Goal: Task Accomplishment & Management: Complete application form

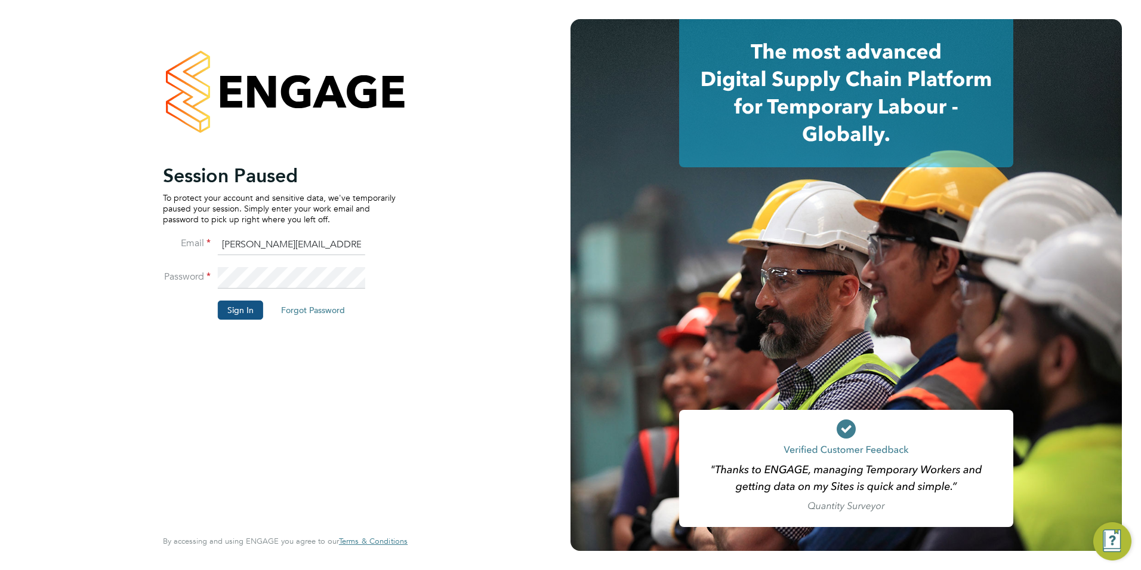
click at [238, 302] on button "Sign In" at bounding box center [240, 309] width 45 height 19
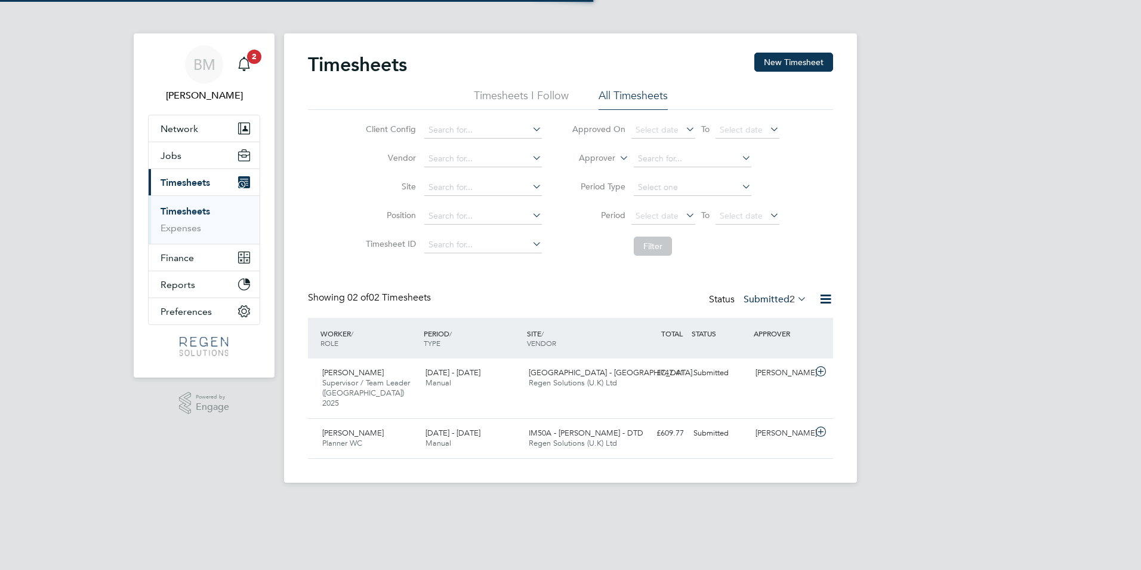
scroll to position [30, 104]
click at [193, 215] on link "Timesheets" at bounding box center [186, 210] width 50 height 11
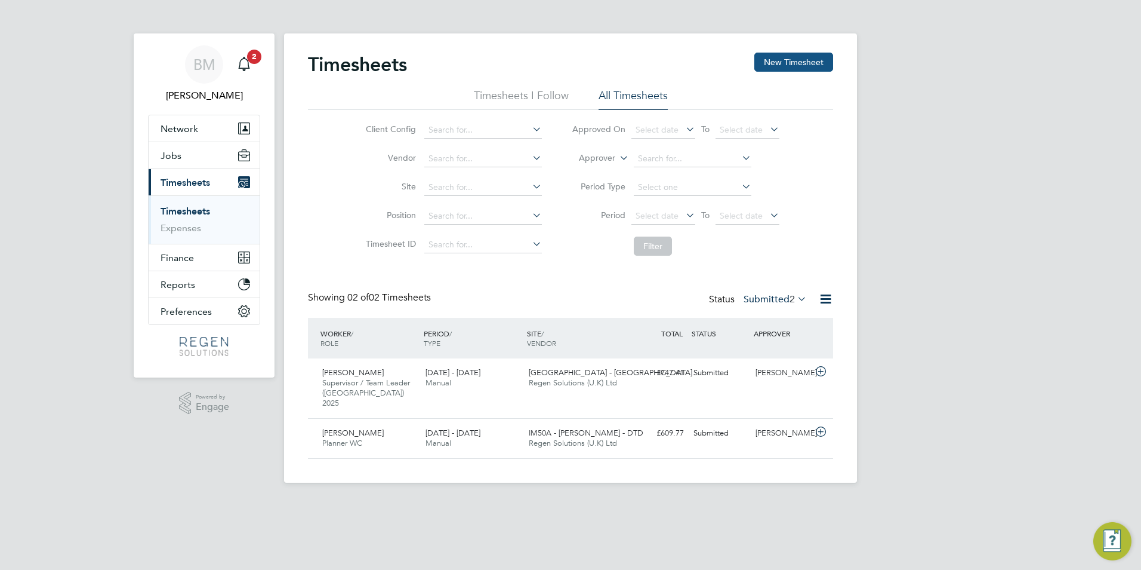
click at [774, 60] on button "New Timesheet" at bounding box center [794, 62] width 79 height 19
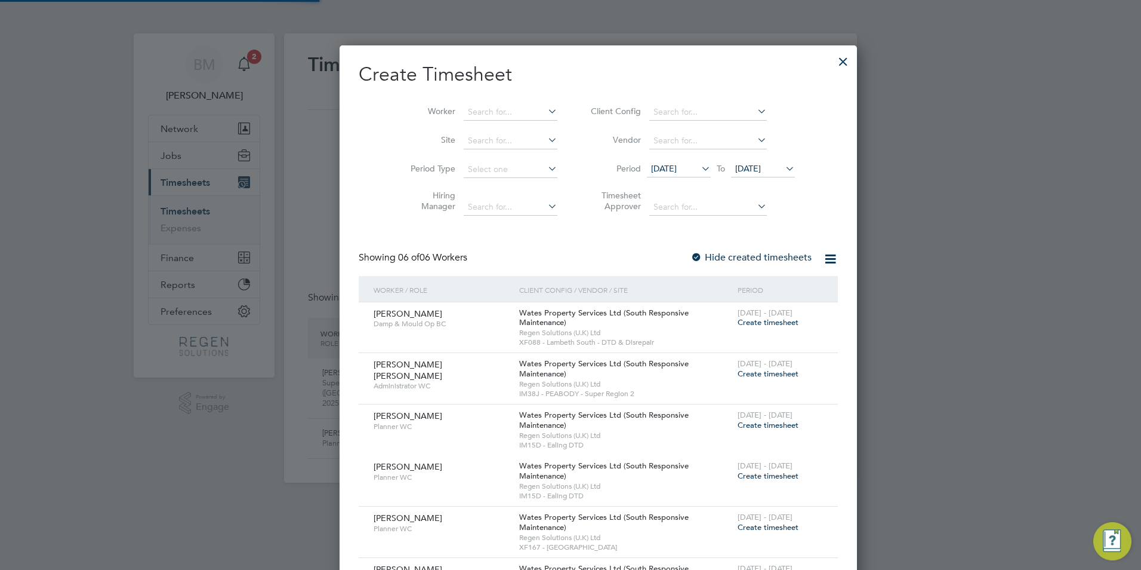
scroll to position [672, 462]
click at [833, 60] on div at bounding box center [843, 58] width 21 height 21
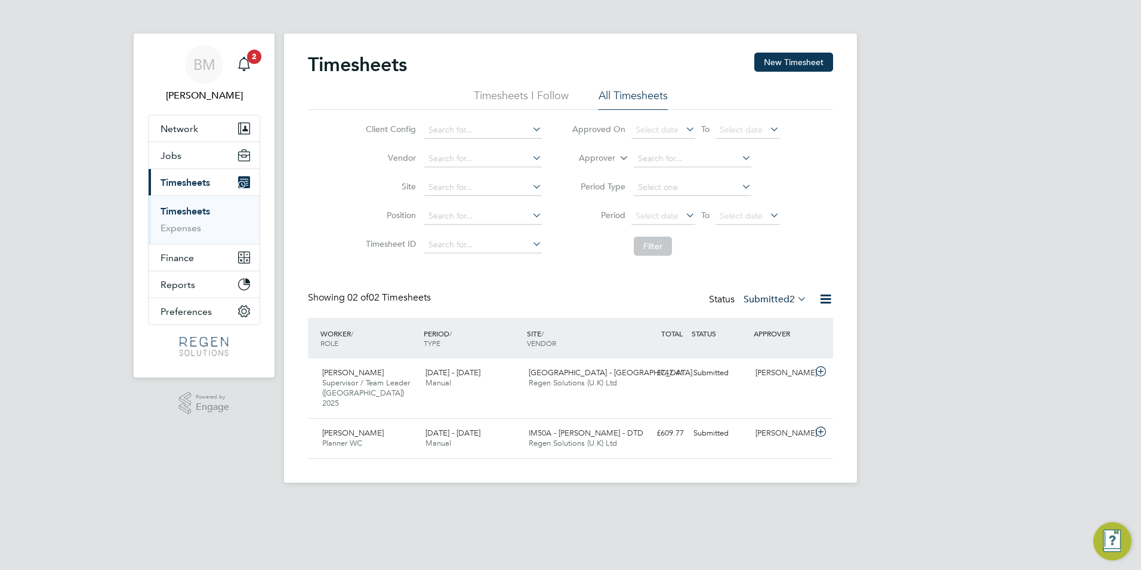
scroll to position [30, 104]
click at [810, 66] on button "New Timesheet" at bounding box center [794, 62] width 79 height 19
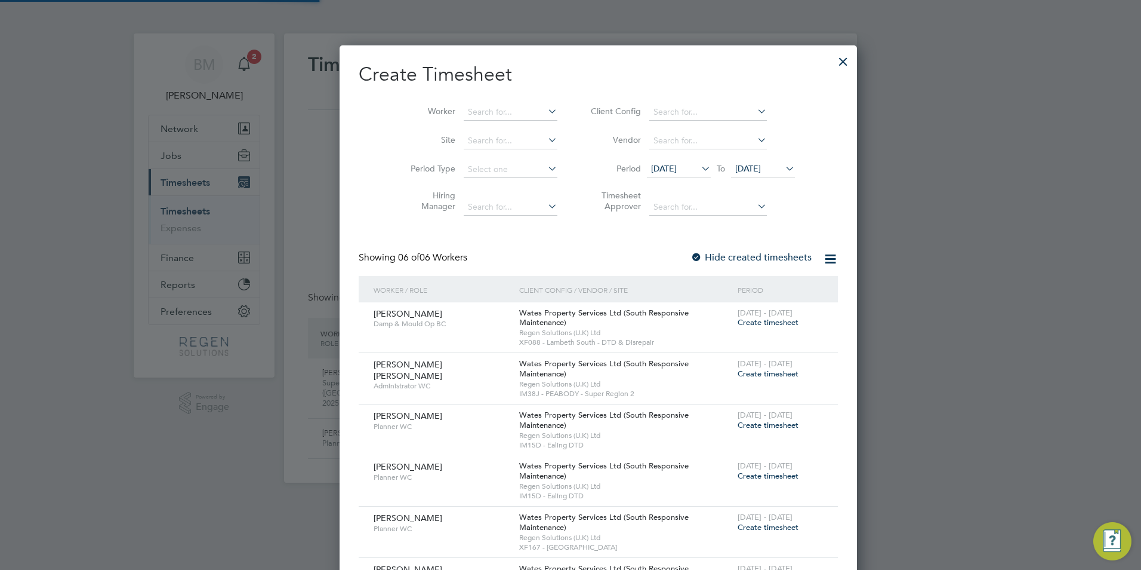
scroll to position [672, 462]
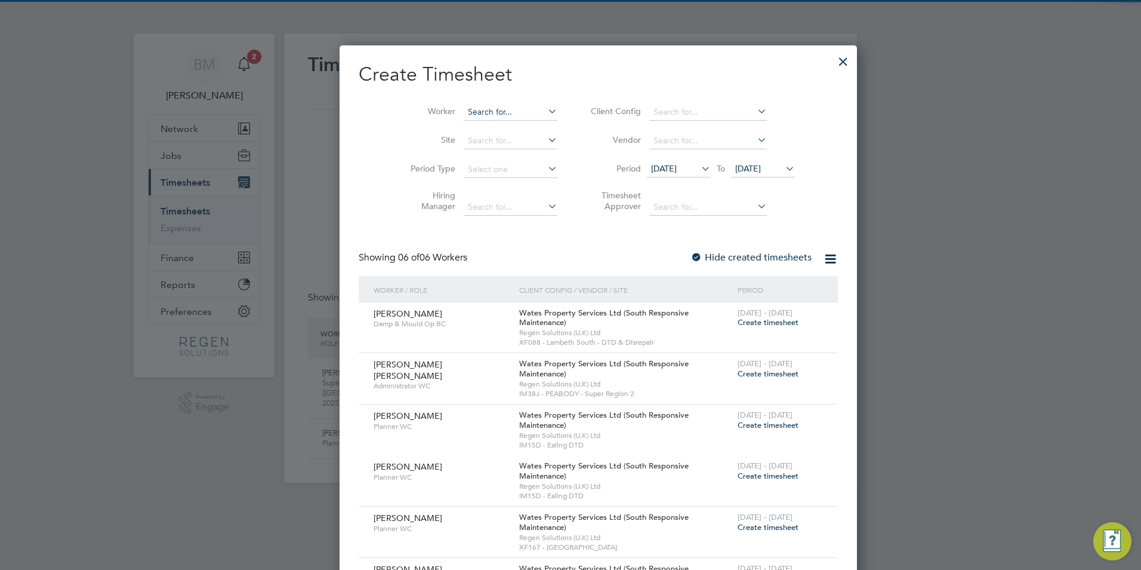
click at [464, 110] on input at bounding box center [511, 112] width 94 height 17
click at [461, 134] on li "[PERSON_NAME]" at bounding box center [487, 128] width 104 height 16
type input "[PERSON_NAME]"
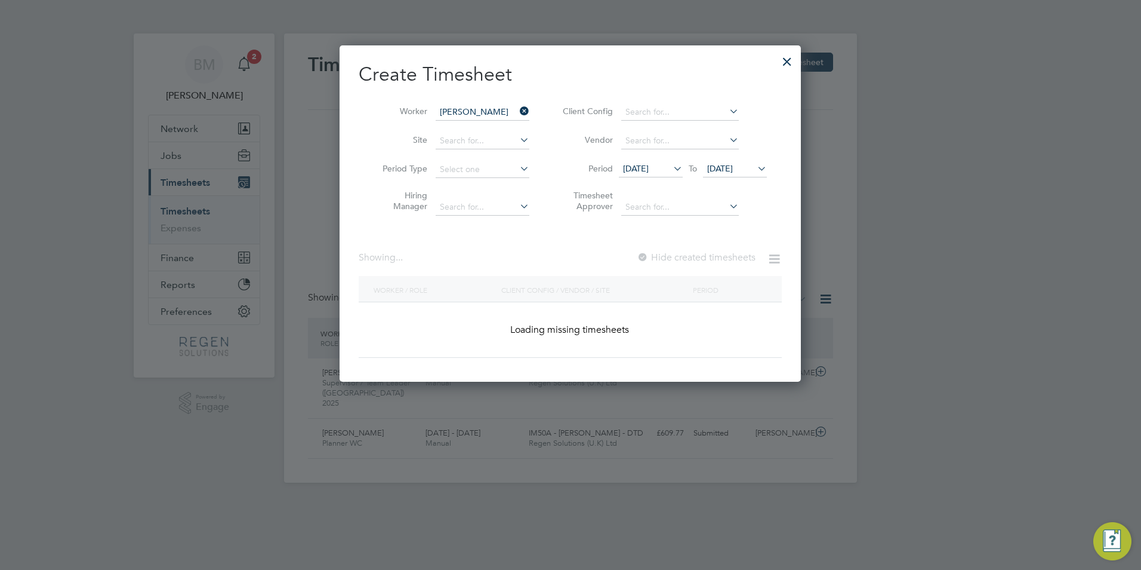
scroll to position [337, 462]
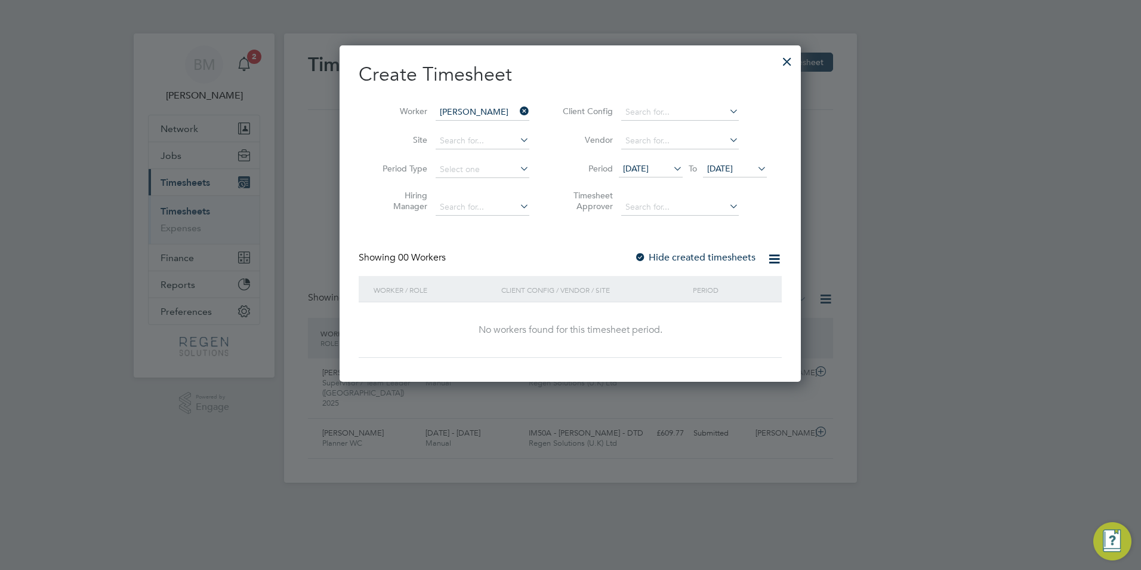
click at [649, 165] on span "[DATE]" at bounding box center [636, 168] width 26 height 11
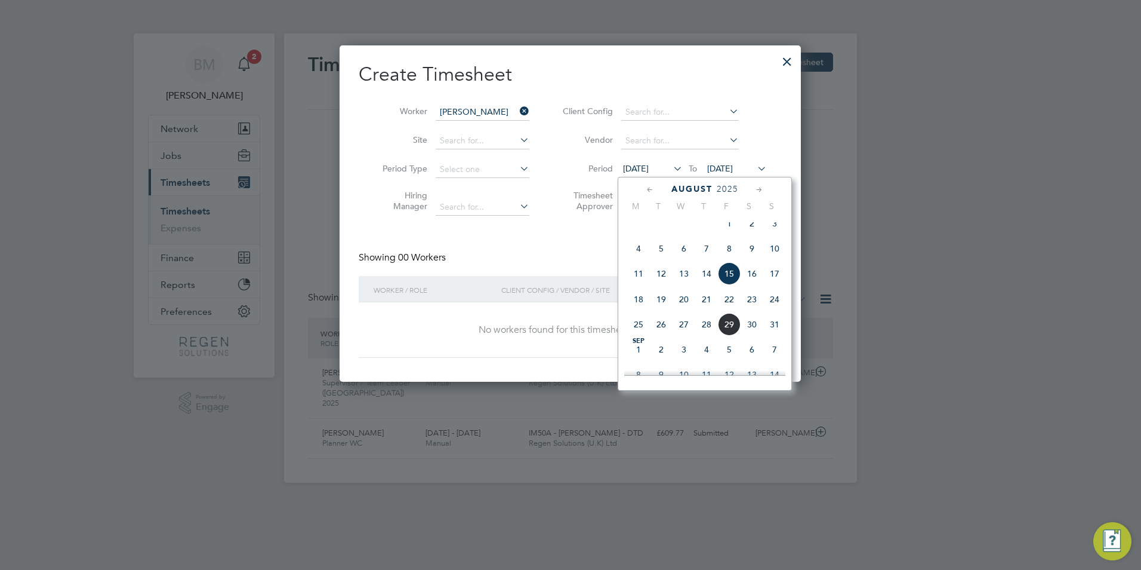
click at [642, 332] on span "25" at bounding box center [638, 324] width 23 height 23
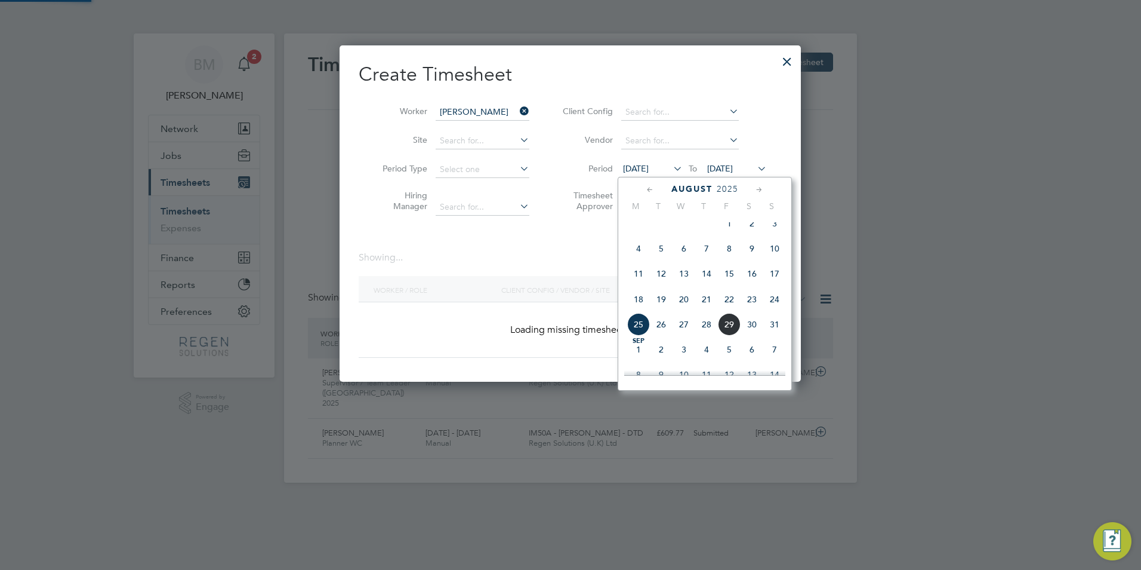
scroll to position [333, 462]
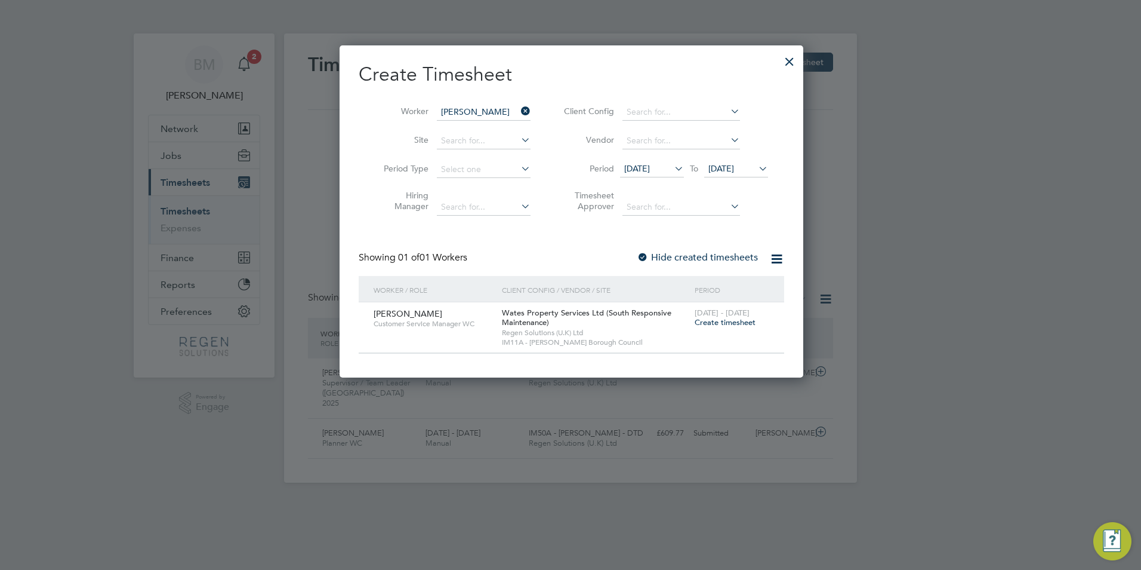
click at [734, 324] on span "Create timesheet" at bounding box center [725, 322] width 61 height 10
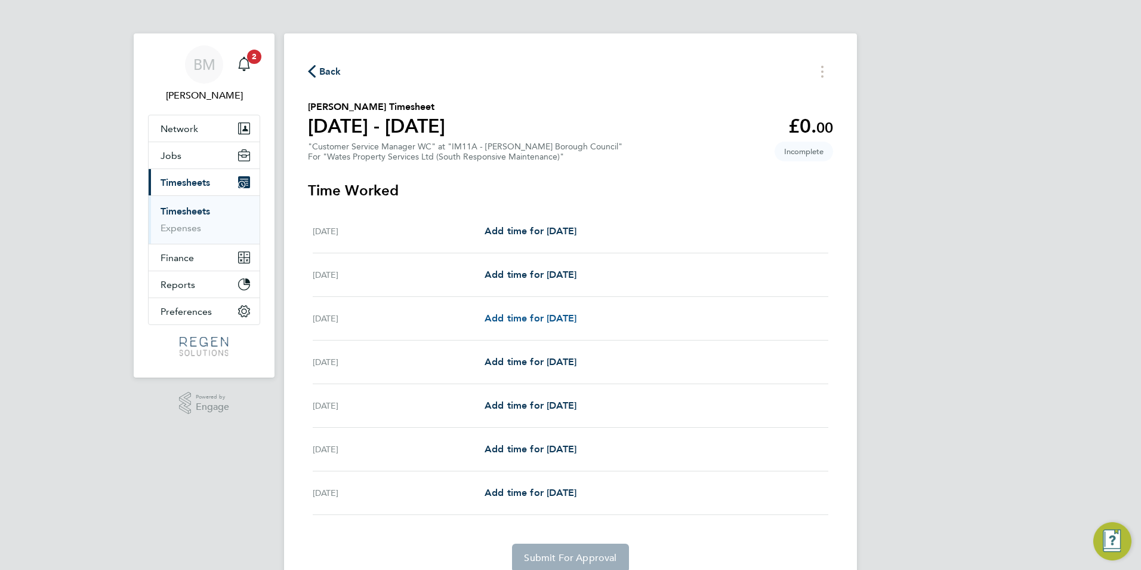
click at [504, 319] on span "Add time for [DATE]" at bounding box center [531, 317] width 92 height 11
select select "30"
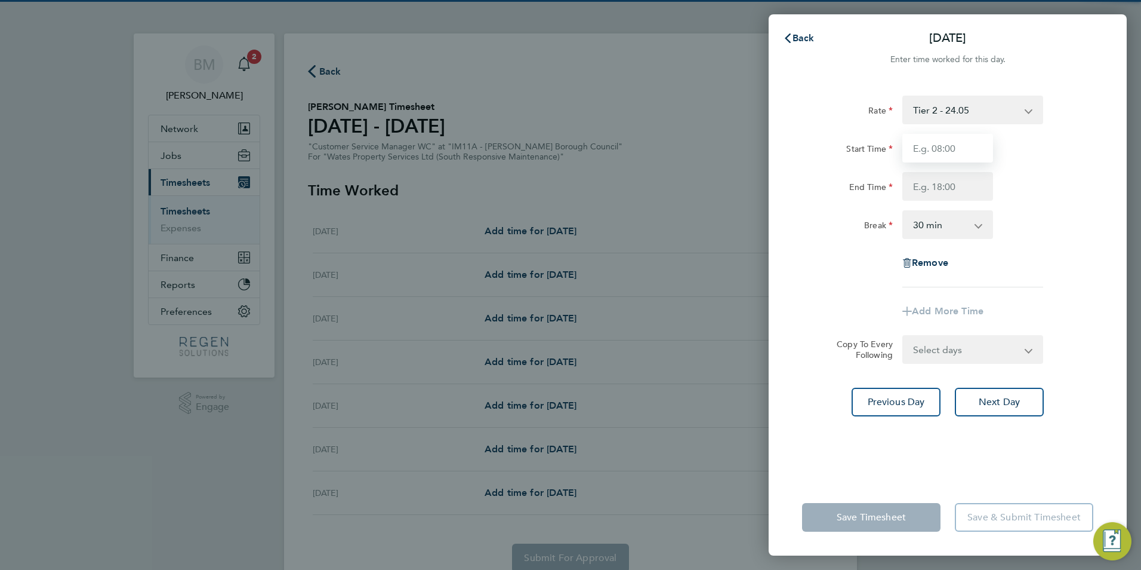
click at [964, 147] on input "Start Time" at bounding box center [948, 148] width 91 height 29
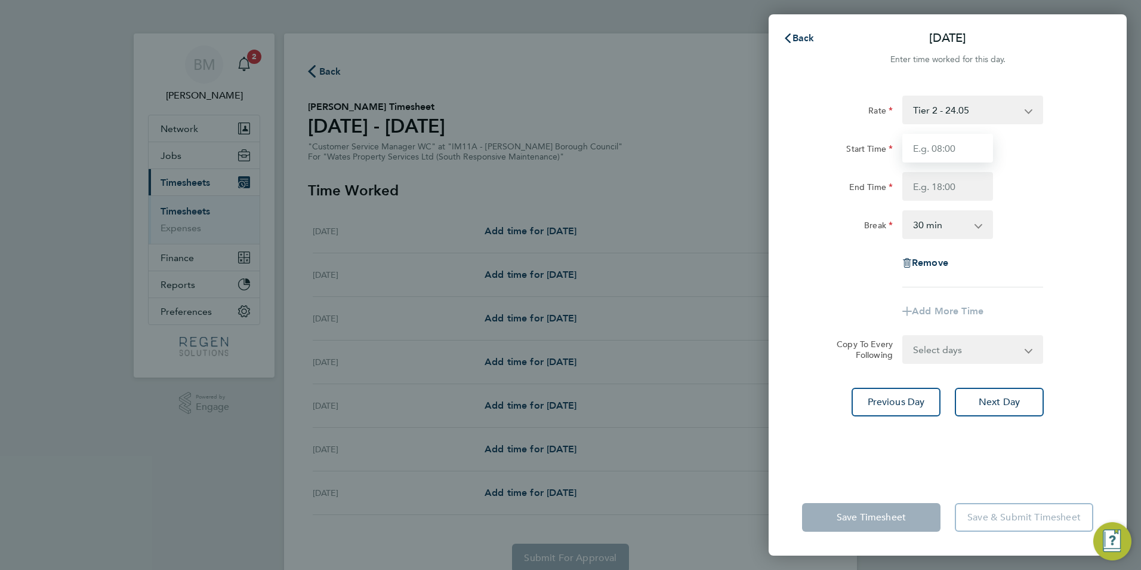
type input "08:00"
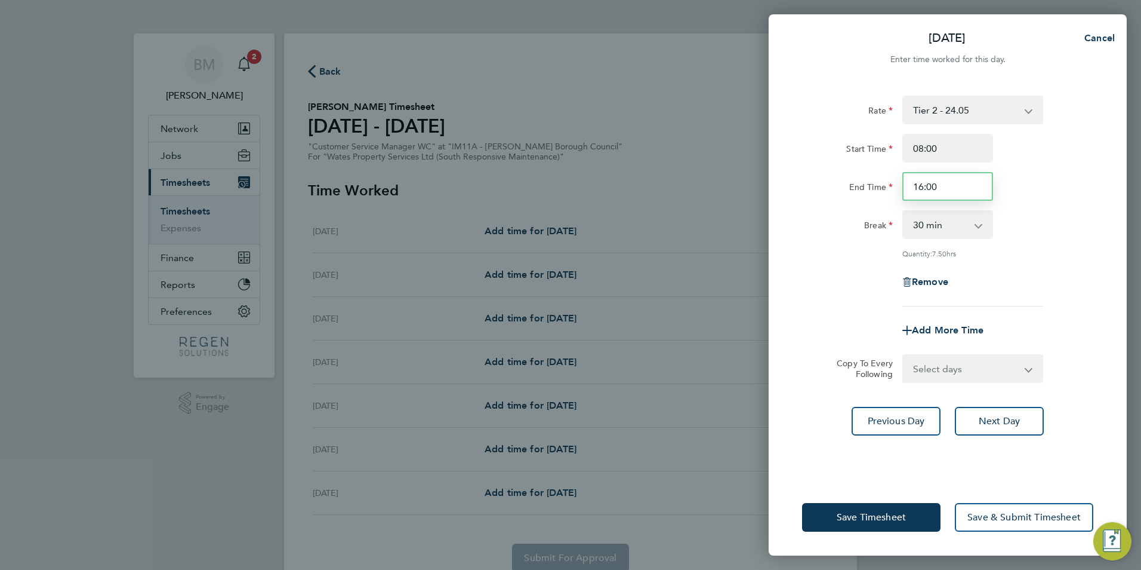
click at [938, 184] on input "16:00" at bounding box center [948, 186] width 91 height 29
click at [919, 187] on input "16:00" at bounding box center [948, 186] width 91 height 29
click at [921, 187] on input "16:00" at bounding box center [948, 186] width 91 height 29
drag, startPoint x: 946, startPoint y: 193, endPoint x: 783, endPoint y: 159, distance: 166.6
click at [783, 159] on div "Rate Tier 2 - 24.05 Start Time 08:00 End Time 76:00 Break 0 min 15 min 30 min 4…" at bounding box center [948, 280] width 358 height 398
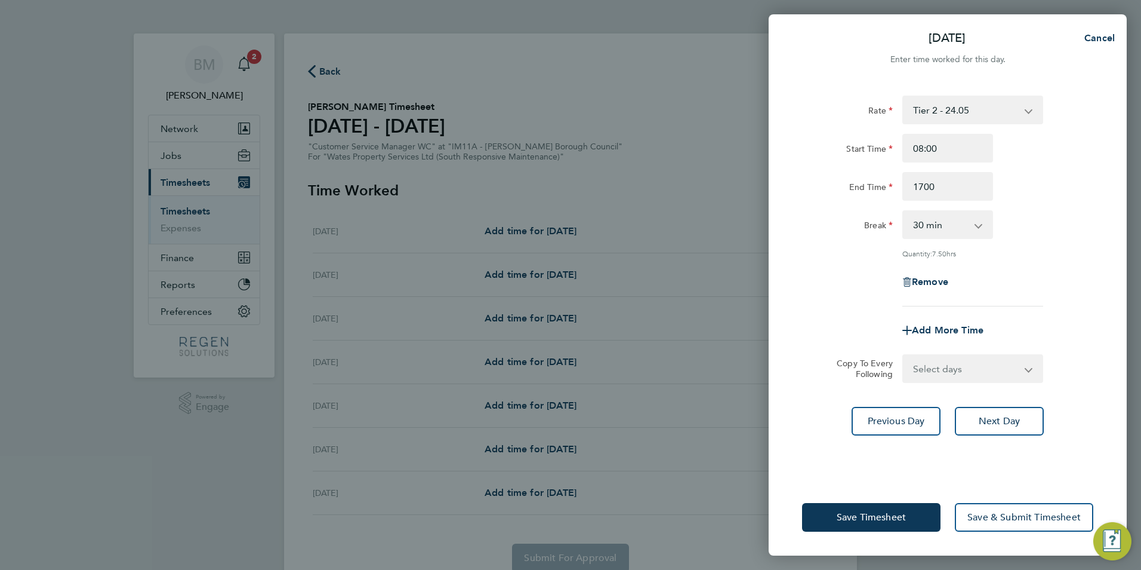
type input "17:00"
click at [927, 235] on select "0 min 15 min 30 min 45 min 60 min 75 min 90 min" at bounding box center [941, 224] width 74 height 26
select select "60"
click at [904, 211] on select "0 min 15 min 30 min 45 min 60 min 75 min 90 min" at bounding box center [941, 224] width 74 height 26
click at [976, 387] on div "Rate Tier 2 - 24.05 Start Time 08:00 End Time 17:00 Break 0 min 15 min 30 min 4…" at bounding box center [948, 280] width 358 height 398
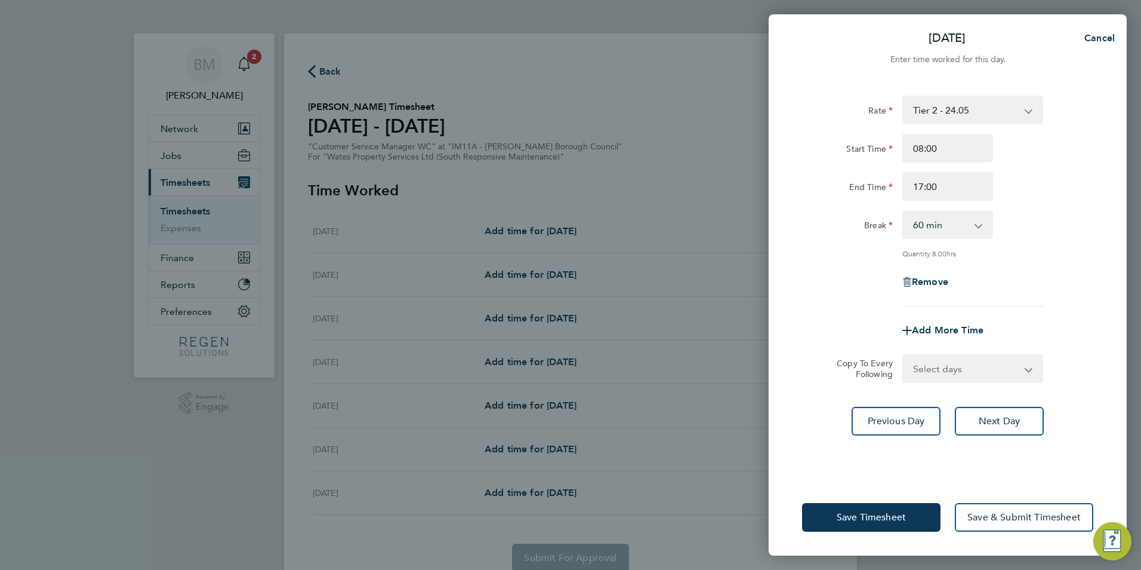
click at [974, 386] on div "Rate Tier 2 - 24.05 Start Time 08:00 End Time 17:00 Break 0 min 15 min 30 min 4…" at bounding box center [948, 280] width 358 height 398
click at [965, 378] on select "Select days Day [DATE] [DATE] [DATE] [DATE]" at bounding box center [966, 368] width 125 height 26
select select "TUE"
click at [904, 355] on select "Select days Day [DATE] [DATE] [DATE] [DATE]" at bounding box center [966, 368] width 125 height 26
select select "[DATE]"
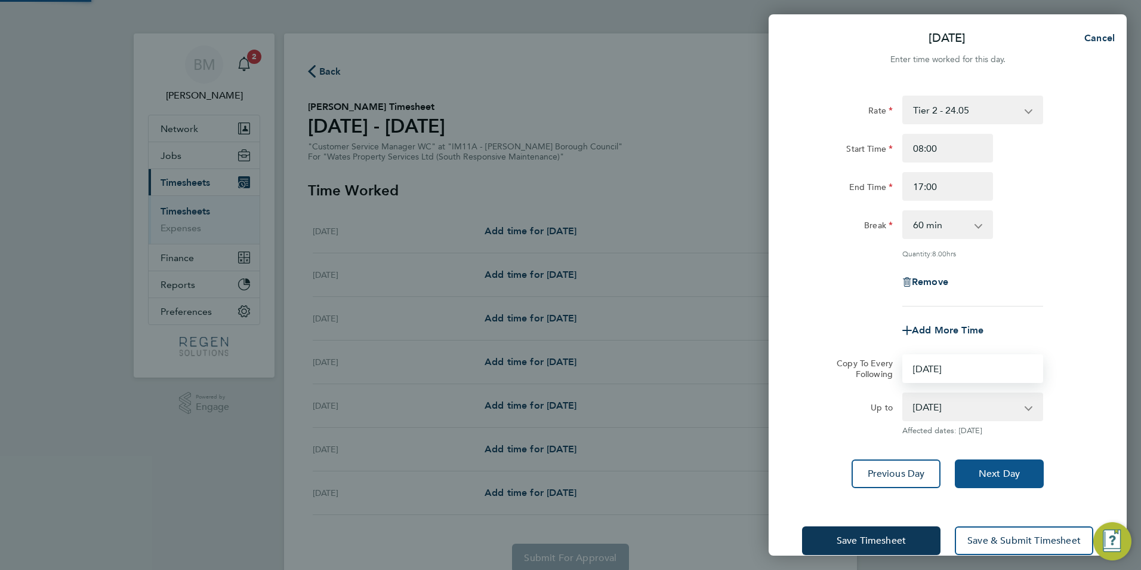
click at [1011, 474] on span "Next Day" at bounding box center [999, 473] width 41 height 12
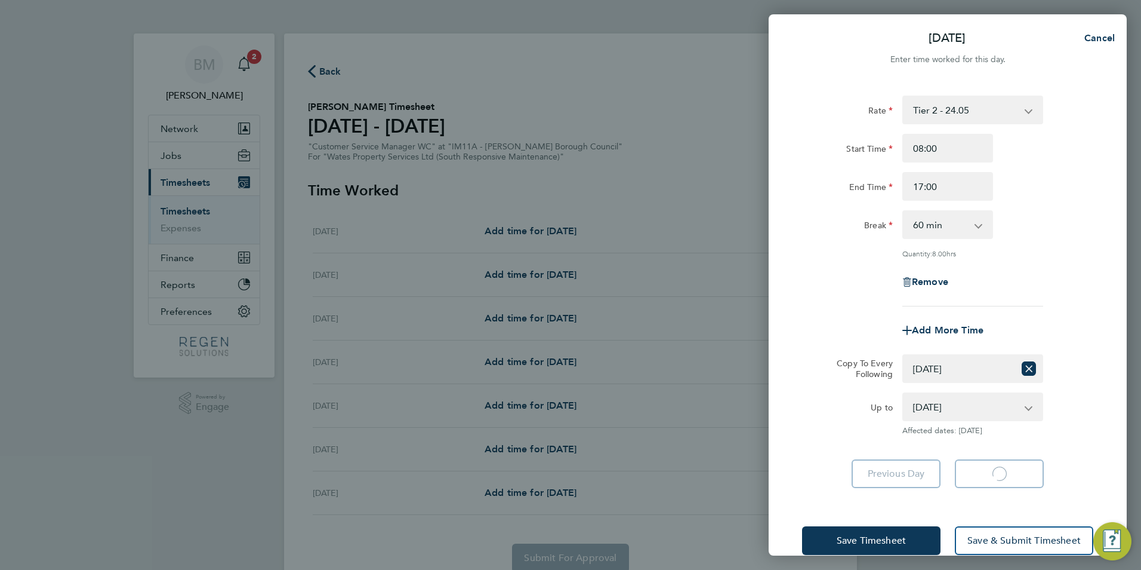
select select "60"
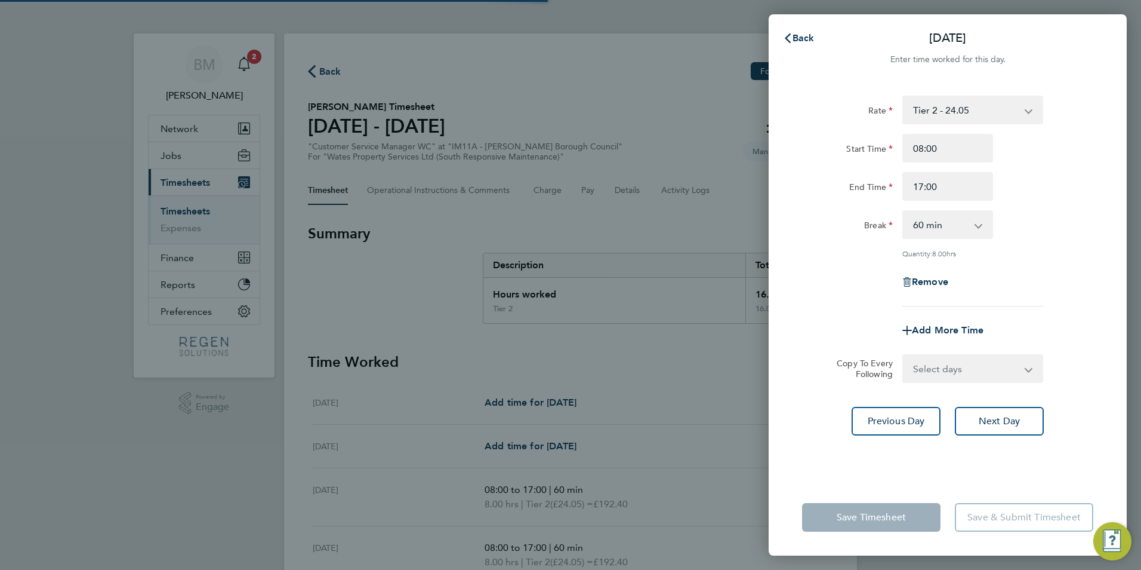
drag, startPoint x: 948, startPoint y: 370, endPoint x: 950, endPoint y: 380, distance: 9.7
click at [948, 370] on select "Select days Day [DATE] [DATE] [DATE]" at bounding box center [966, 368] width 125 height 26
select select "WED"
click at [904, 355] on select "Select days Day [DATE] [DATE] [DATE]" at bounding box center [966, 368] width 125 height 26
select select "[DATE]"
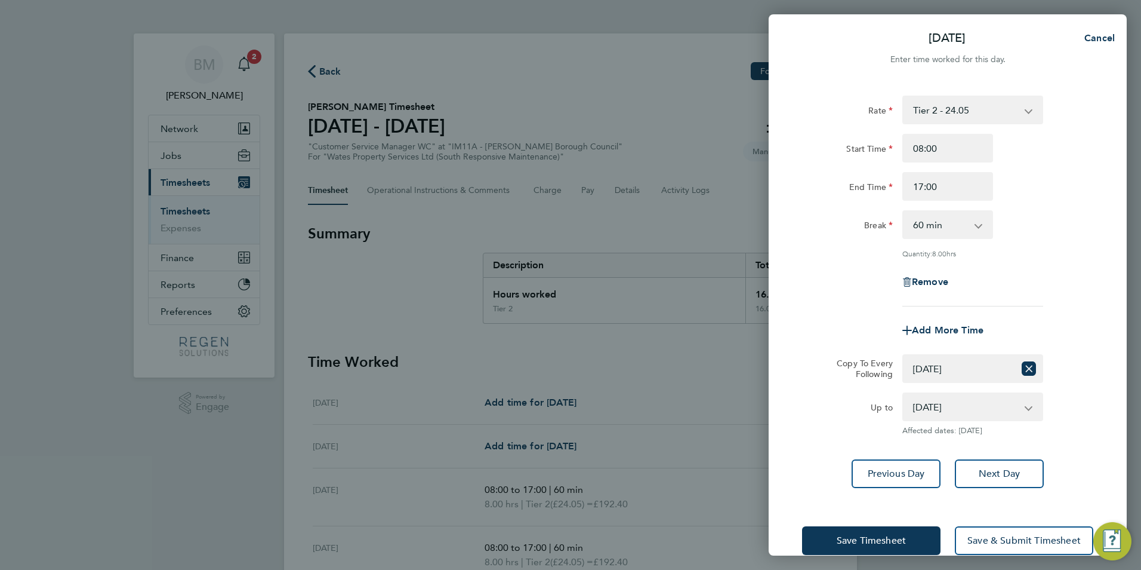
click at [1006, 455] on div "Rate Tier 2 - 24.05 Start Time 08:00 End Time 17:00 Break 0 min 15 min 30 min 4…" at bounding box center [948, 291] width 358 height 421
click at [998, 473] on span "Next Day" at bounding box center [999, 473] width 41 height 12
select select "0: null"
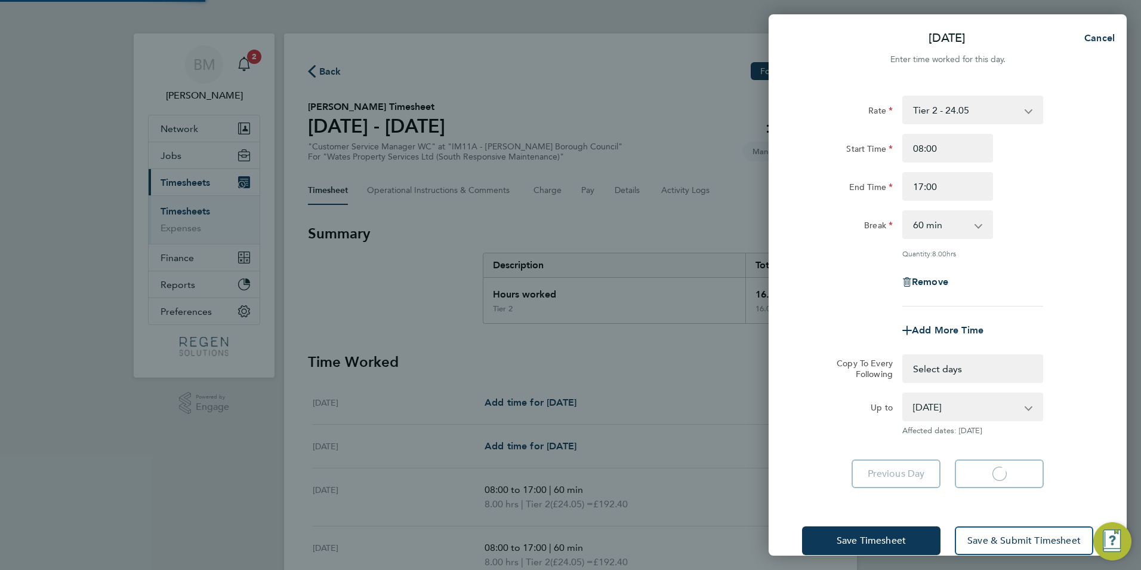
select select "60"
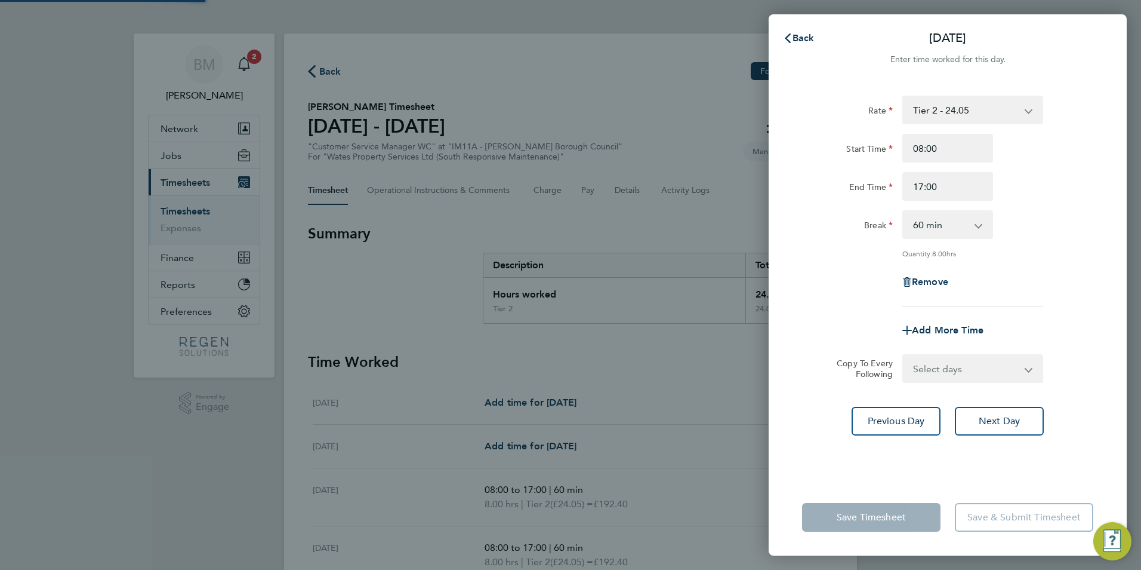
click at [937, 362] on select "Select days Day [DATE] [DATE]" at bounding box center [966, 368] width 125 height 26
select select "THU"
click at [904, 355] on select "Select days Day [DATE] [DATE]" at bounding box center [966, 368] width 125 height 26
select select "[DATE]"
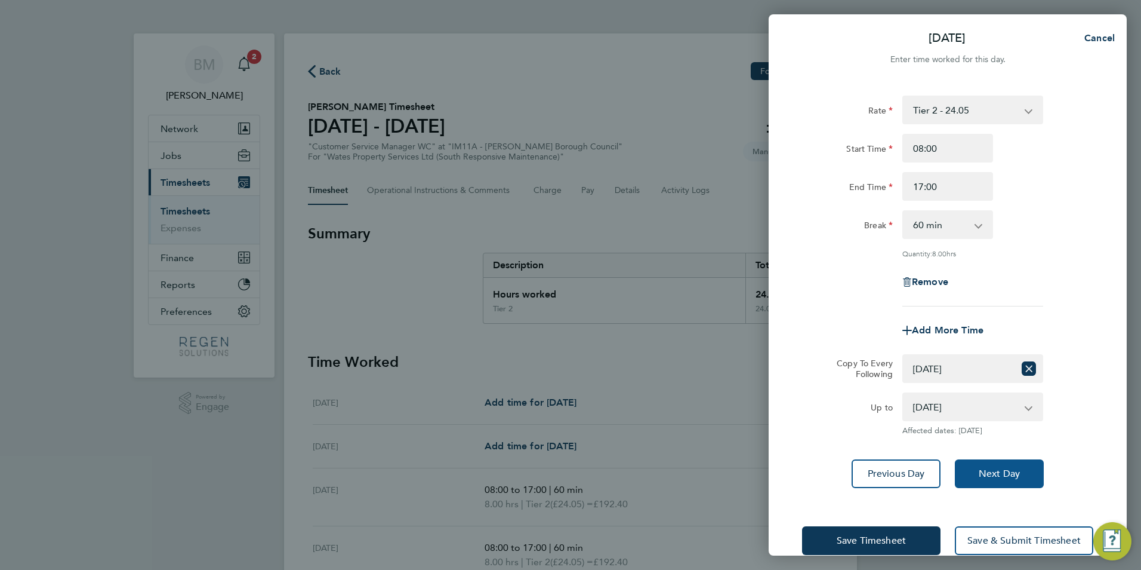
click at [968, 459] on button "Next Day" at bounding box center [999, 473] width 89 height 29
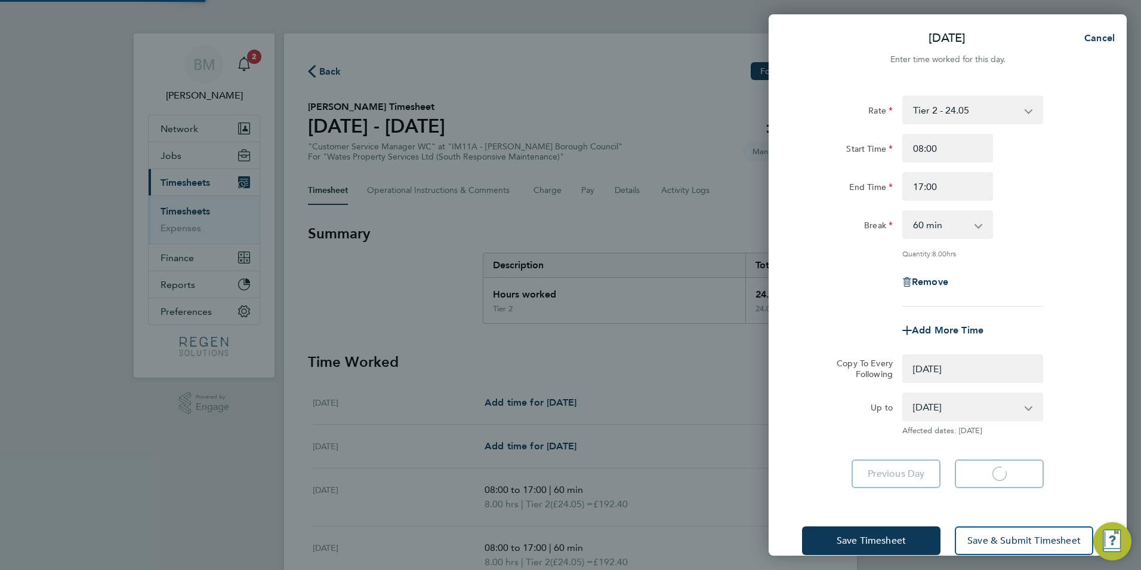
select select "0: null"
select select "60"
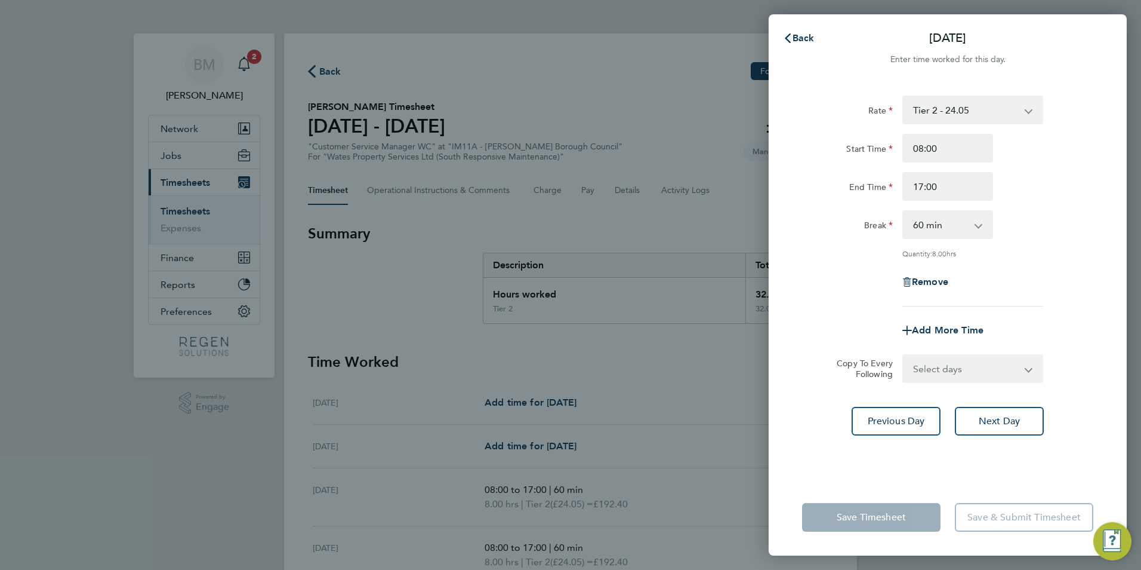
drag, startPoint x: 944, startPoint y: 363, endPoint x: 948, endPoint y: 379, distance: 16.5
click at [944, 363] on select "Select days [DATE]" at bounding box center [966, 368] width 125 height 26
select select "FRI"
click at [904, 355] on select "Select days [DATE]" at bounding box center [966, 368] width 125 height 26
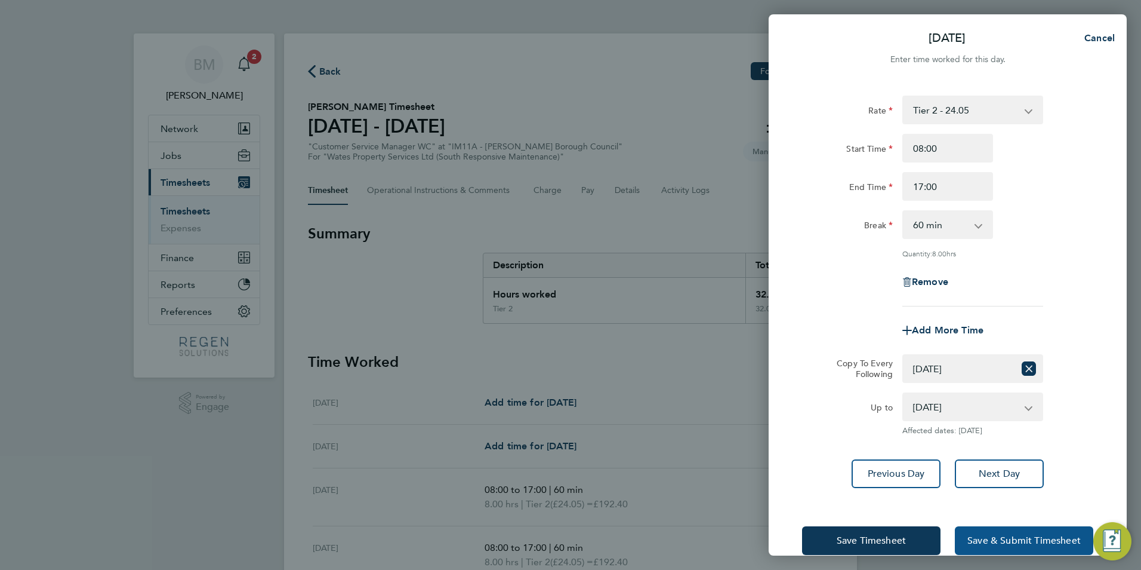
click at [992, 528] on button "Save & Submit Timesheet" at bounding box center [1024, 540] width 139 height 29
